Goal: Transaction & Acquisition: Purchase product/service

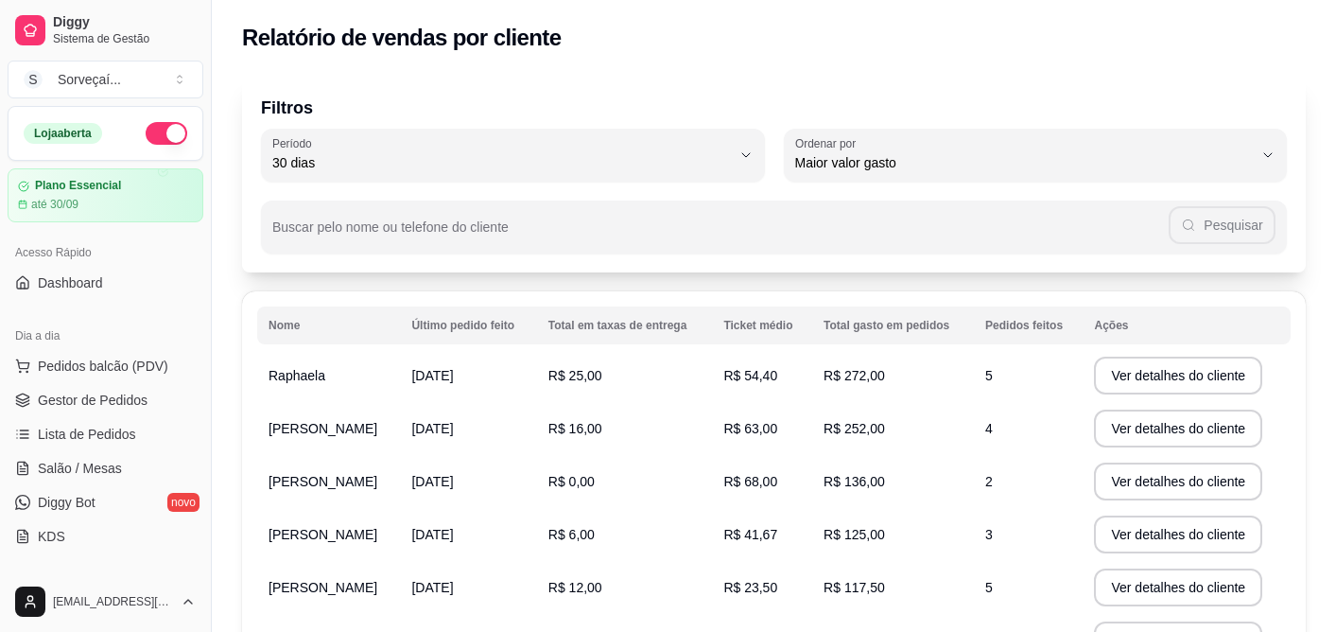
select select "30"
select select "HIGHEST_TOTAL_SPENT_WITH_ORDERS"
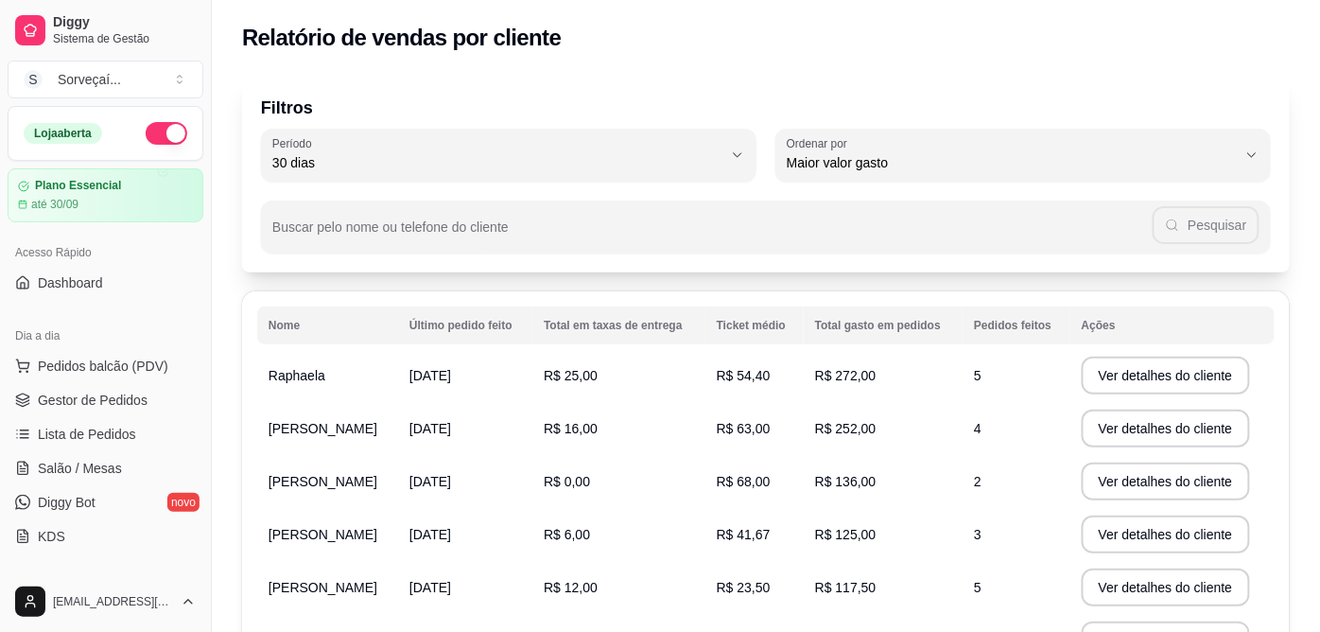
scroll to position [420, 0]
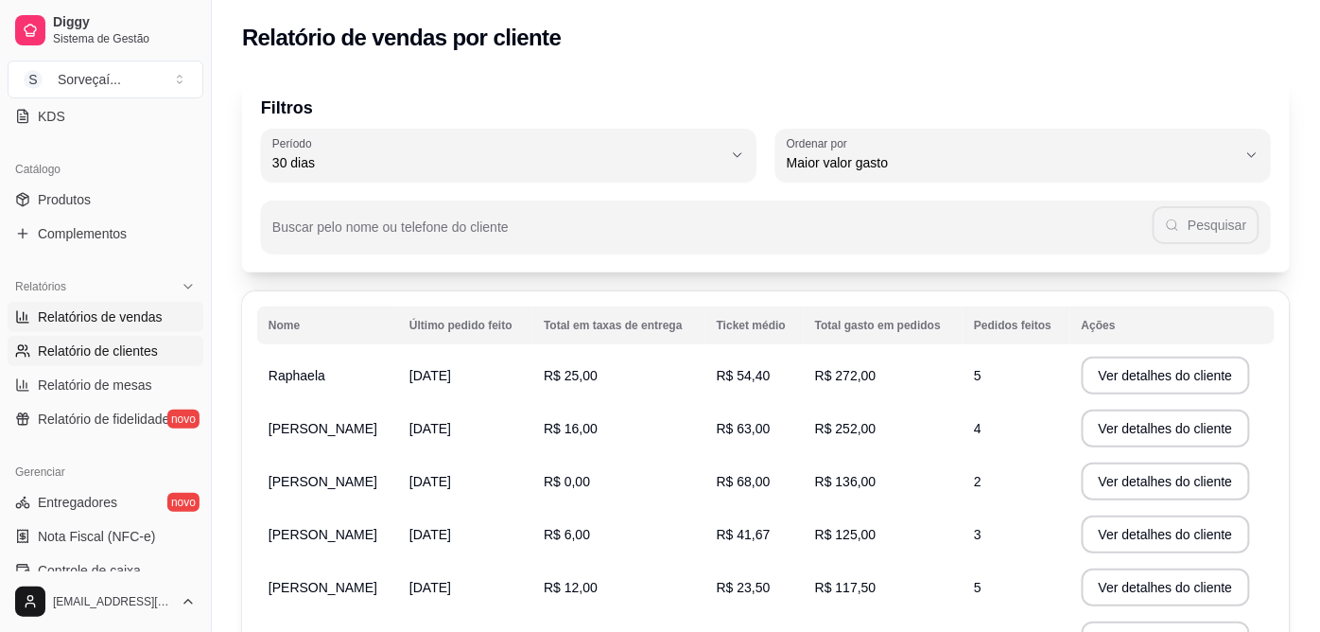
click at [171, 326] on link "Relatórios de vendas" at bounding box center [106, 317] width 196 height 30
select select "ALL"
select select "0"
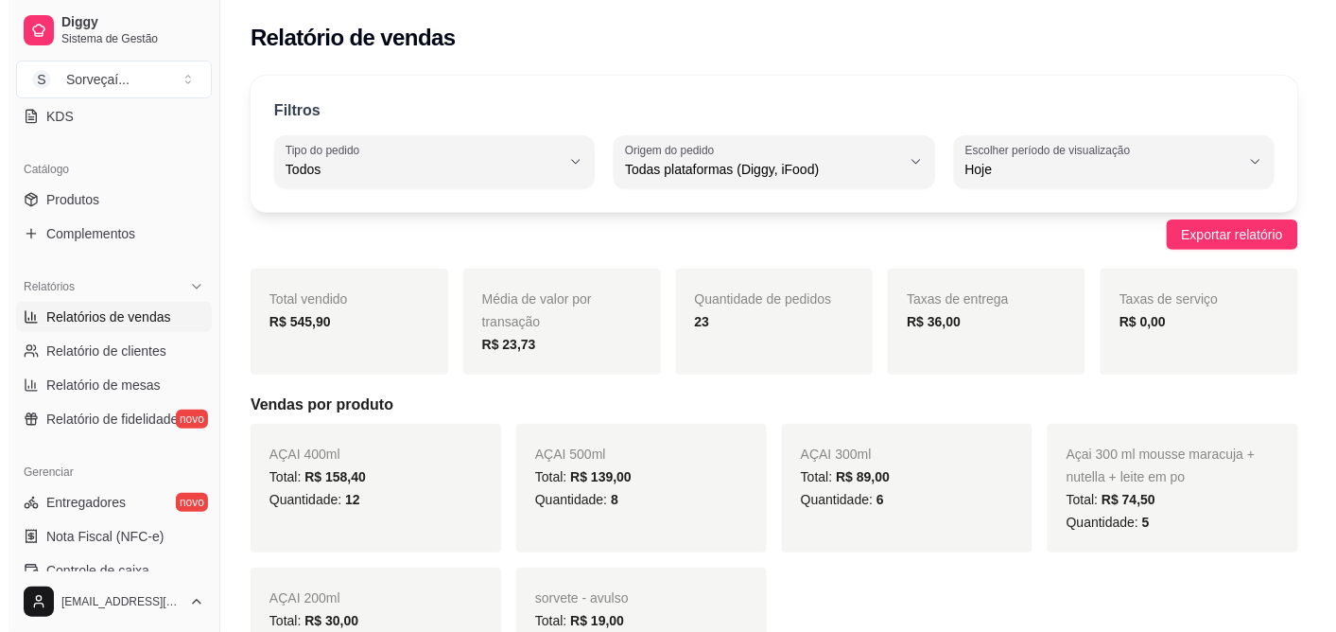
scroll to position [210, 0]
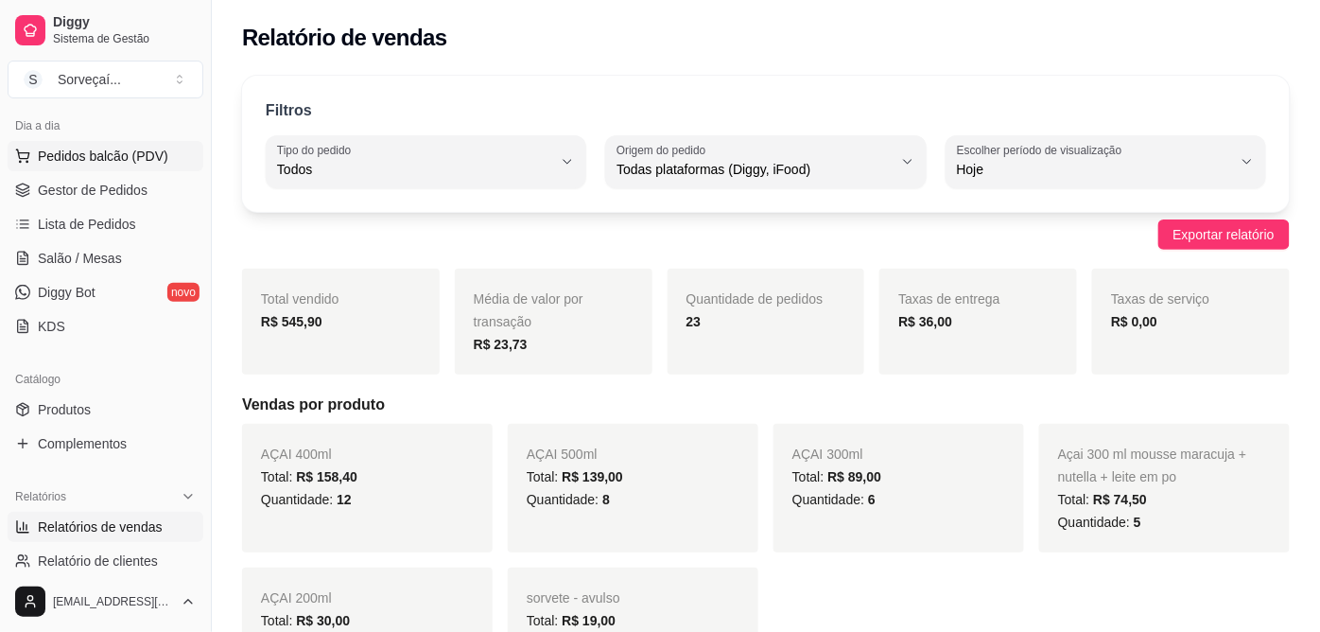
click at [119, 157] on span "Pedidos balcão (PDV)" at bounding box center [103, 156] width 130 height 19
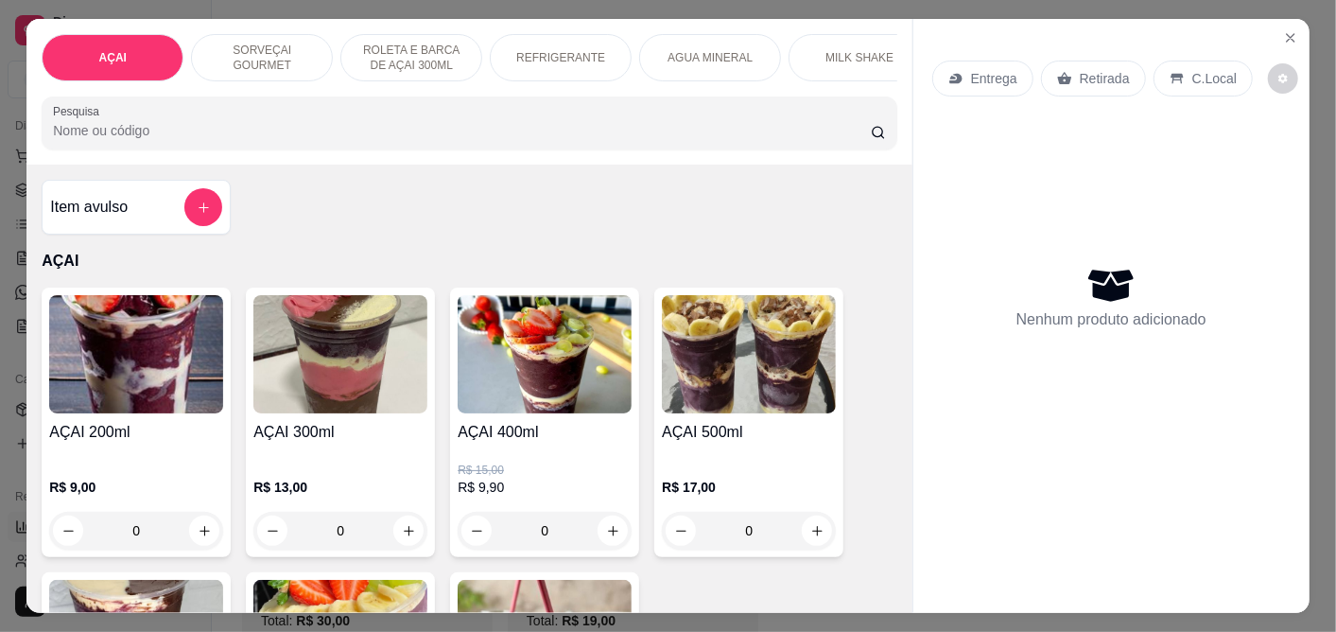
click at [545, 365] on img at bounding box center [545, 354] width 174 height 118
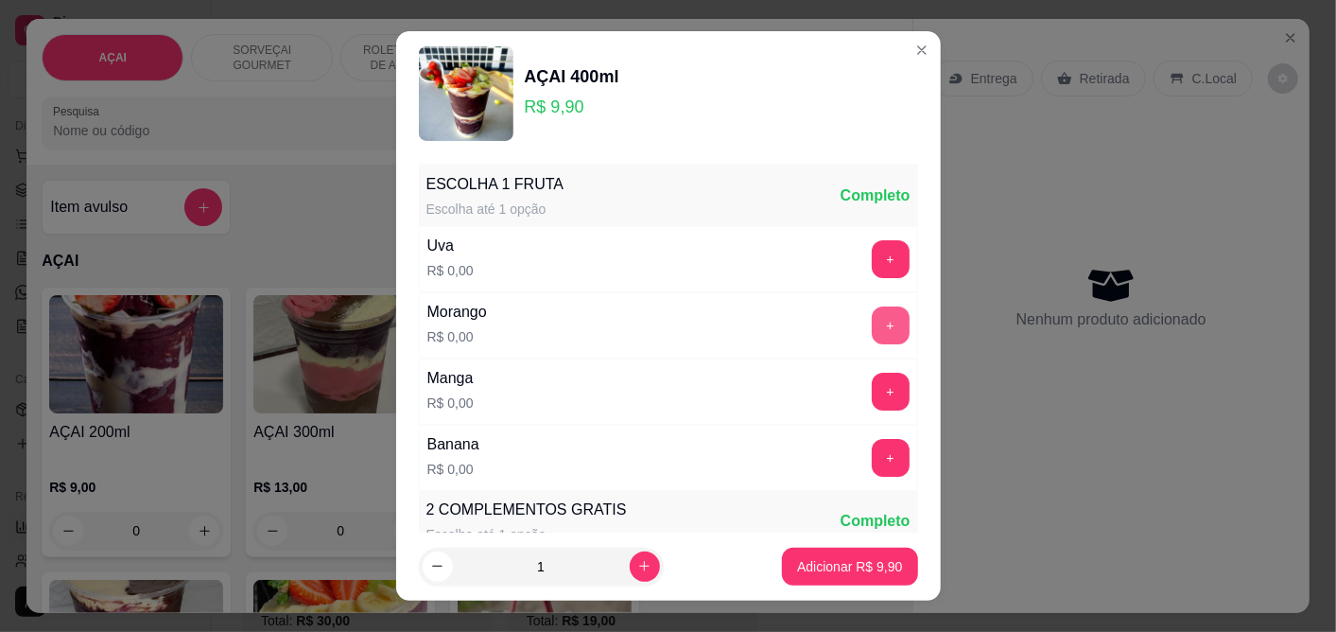
click at [872, 322] on button "+" at bounding box center [891, 325] width 38 height 38
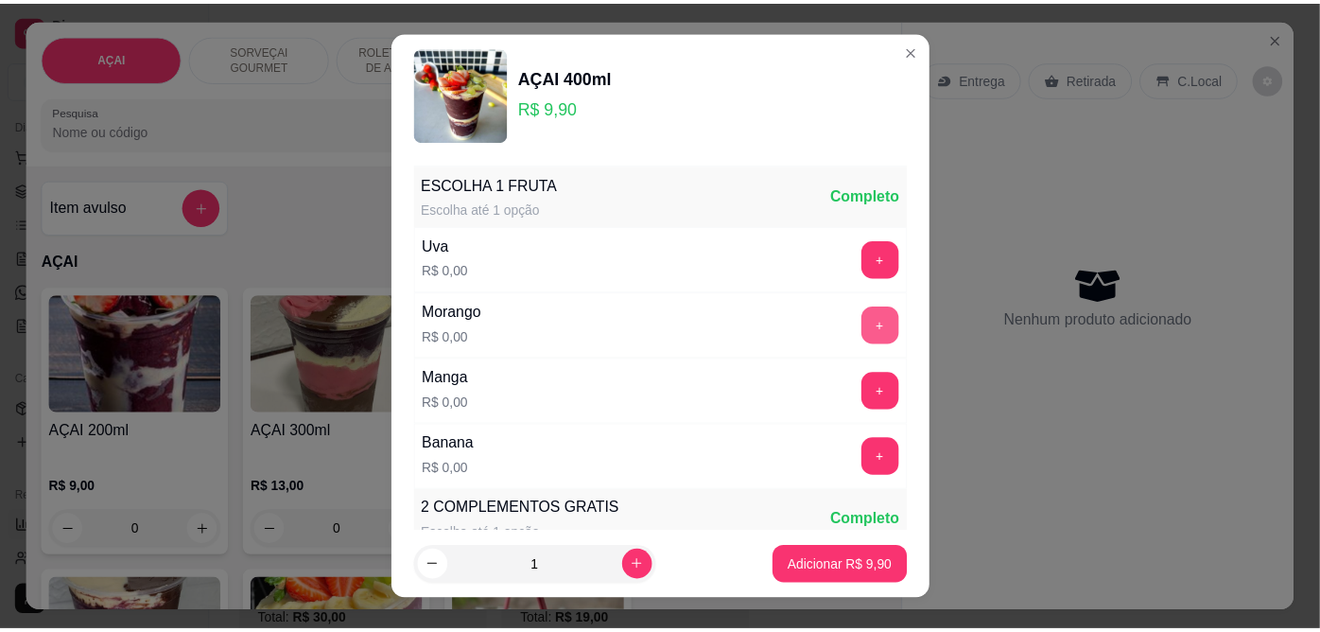
scroll to position [29, 0]
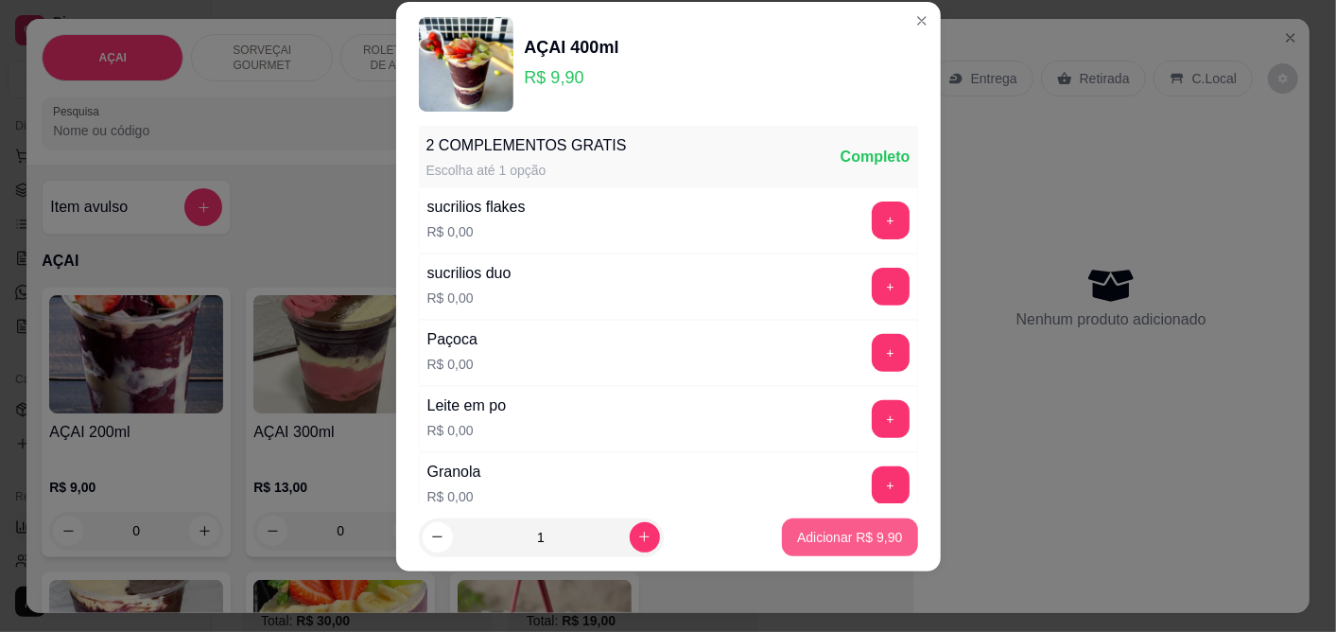
click at [809, 539] on p "Adicionar R$ 9,90" at bounding box center [849, 537] width 105 height 19
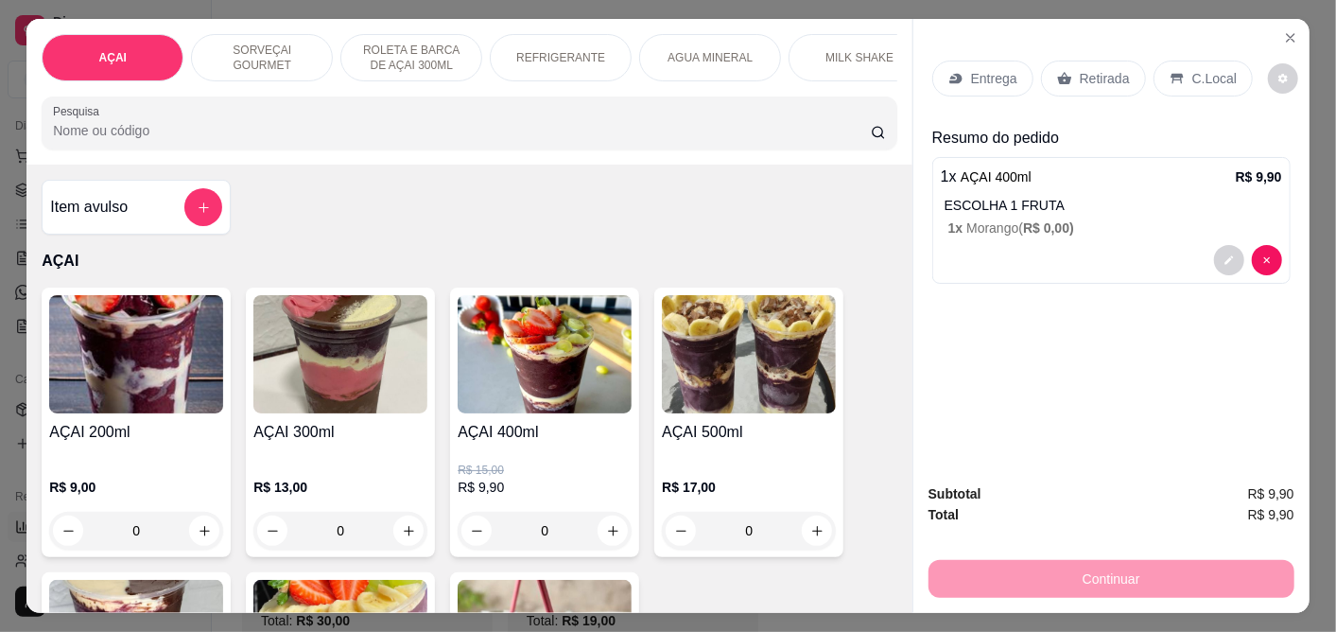
click at [1198, 49] on div "Entrega Retirada C.Local" at bounding box center [1111, 78] width 358 height 66
click at [1180, 69] on div "C.Local" at bounding box center [1202, 79] width 99 height 36
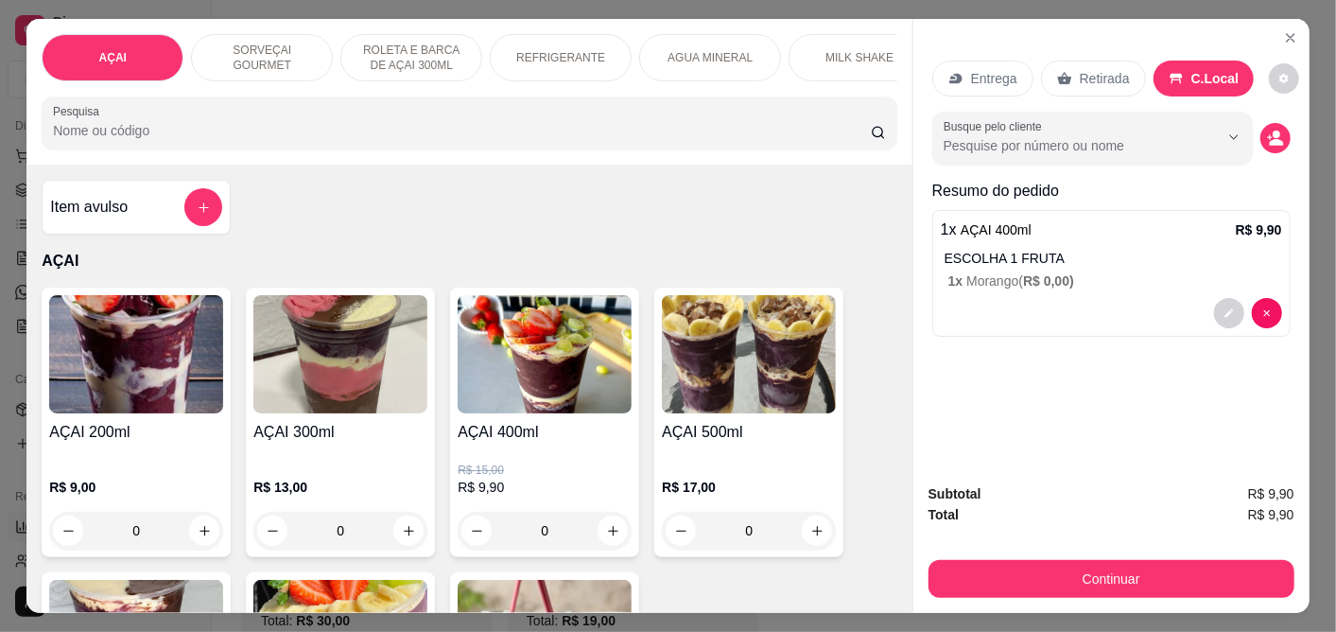
click at [1032, 560] on button "Continuar" at bounding box center [1111, 579] width 366 height 38
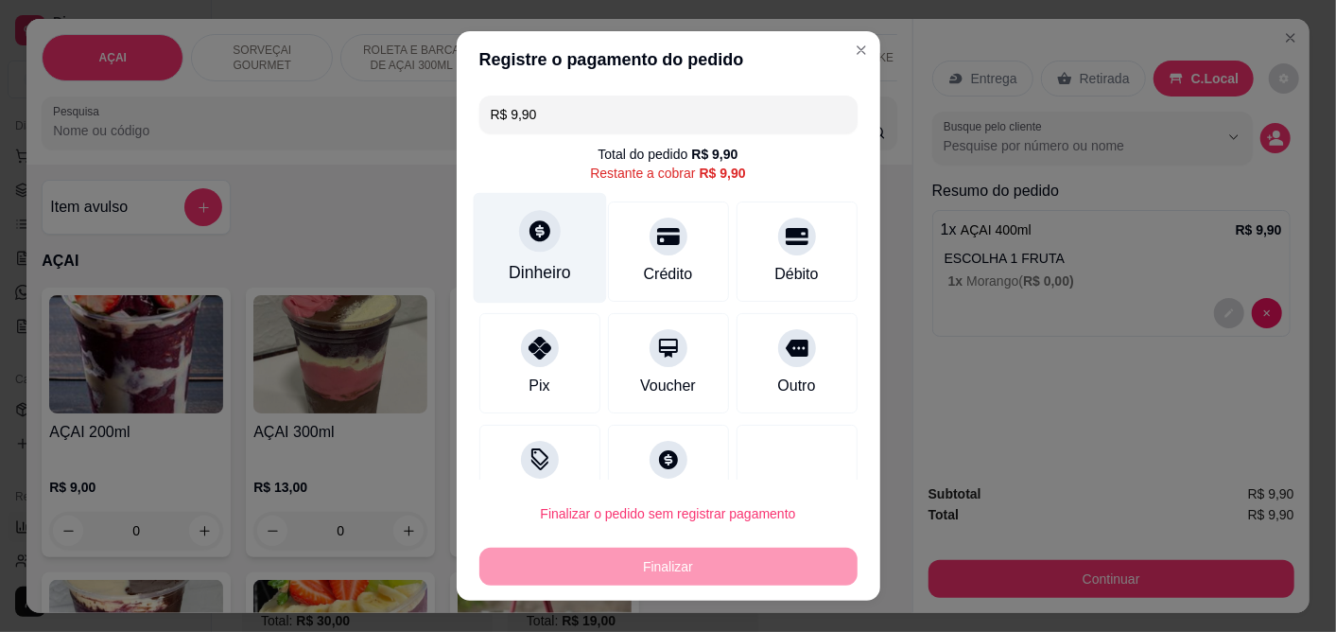
click at [493, 238] on div "Dinheiro" at bounding box center [539, 248] width 133 height 111
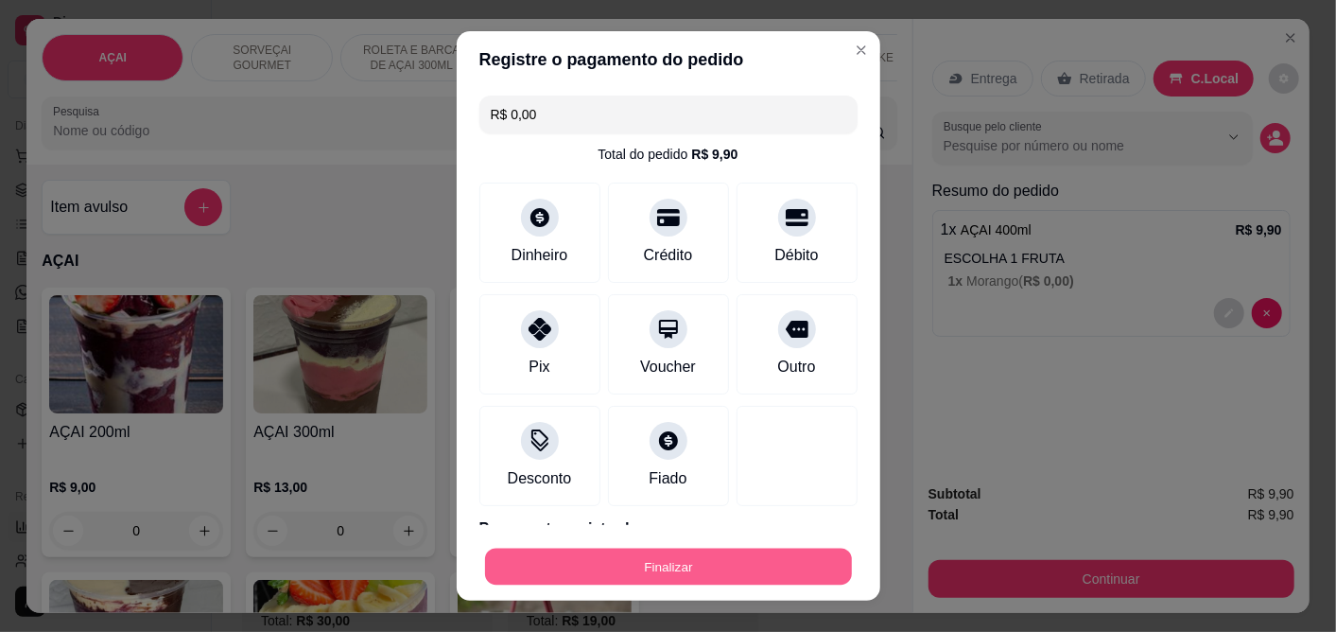
click at [649, 569] on button "Finalizar" at bounding box center [668, 565] width 367 height 37
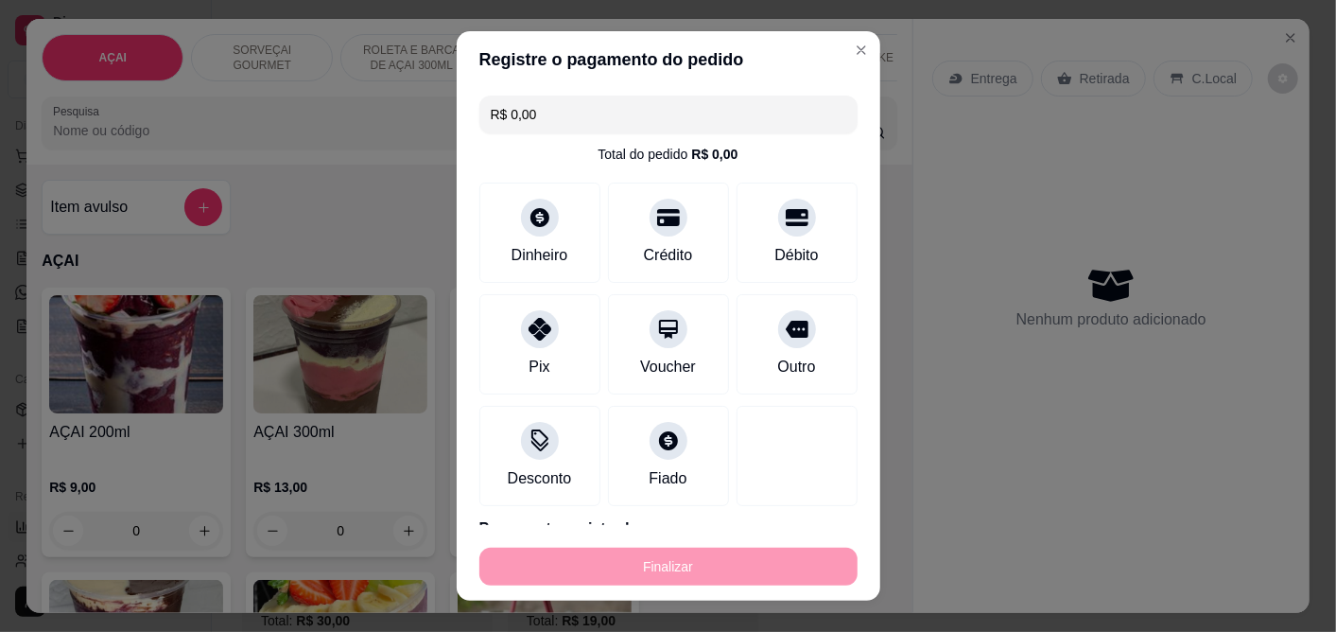
type input "-R$ 9,90"
